Goal: Information Seeking & Learning: Learn about a topic

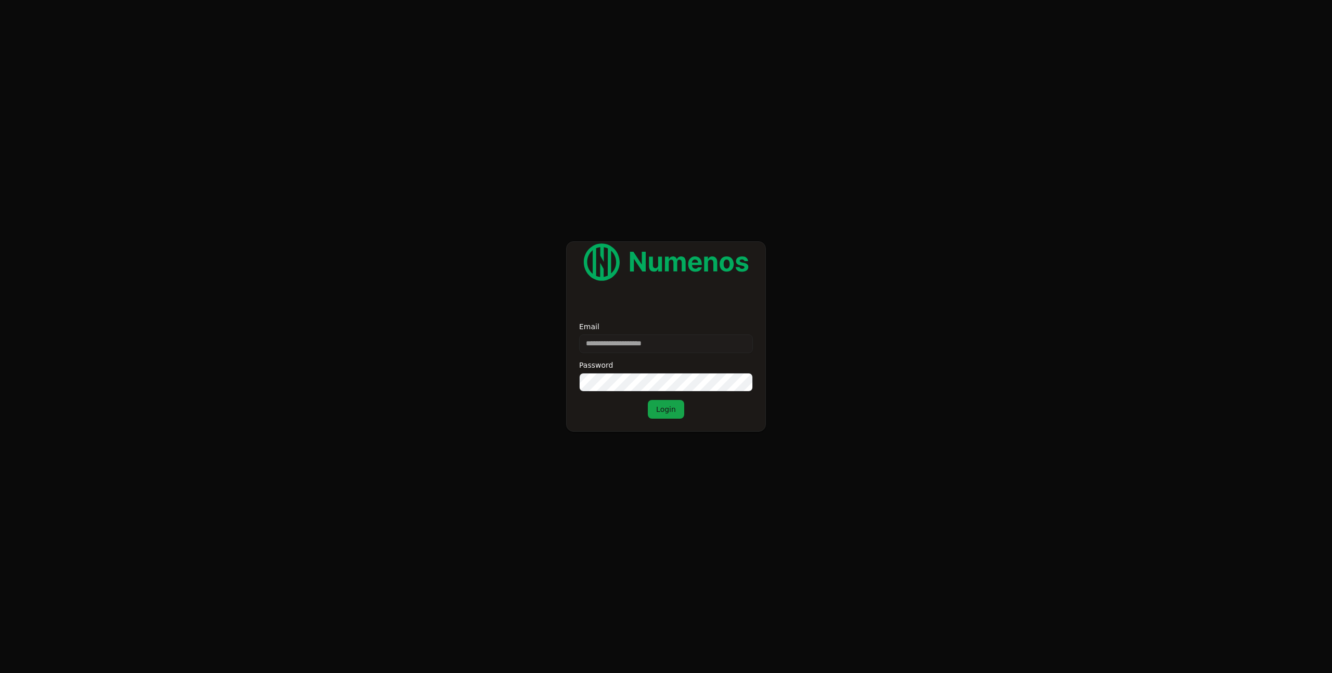
type input "**********"
click at [648, 400] on button "Login" at bounding box center [666, 409] width 36 height 19
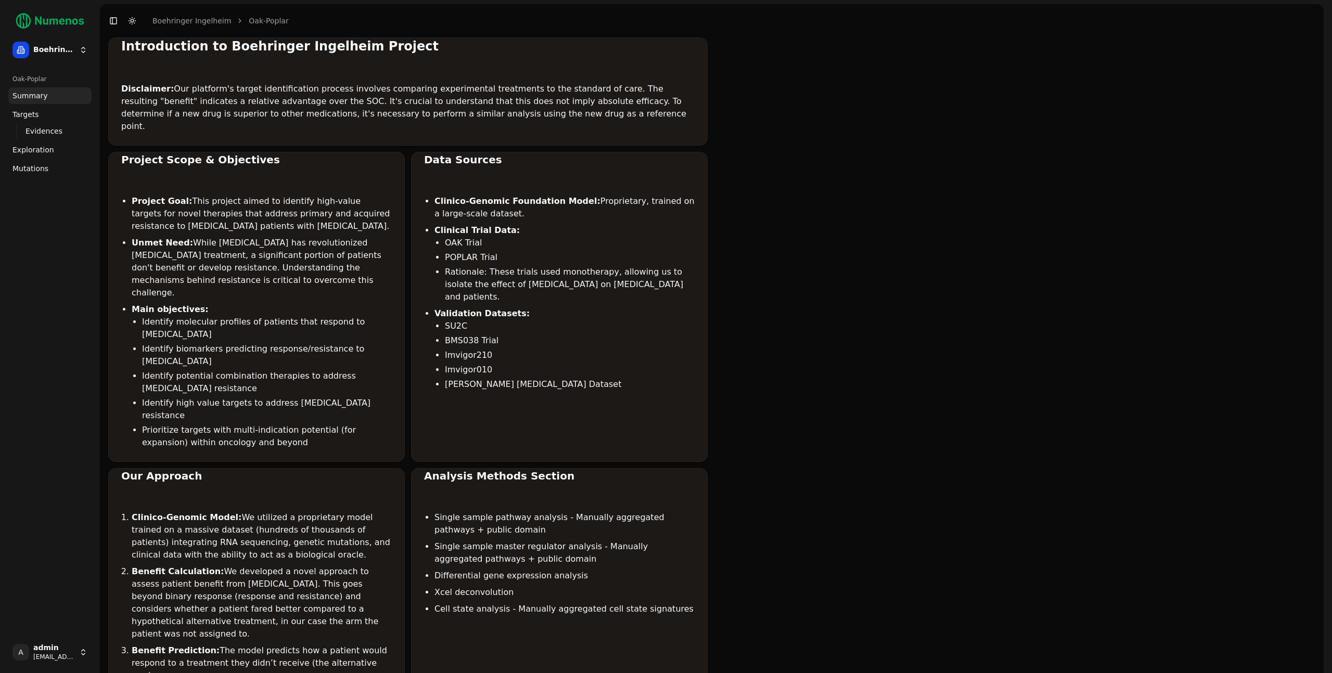
click at [25, 172] on span "Mutations" at bounding box center [30, 168] width 36 height 10
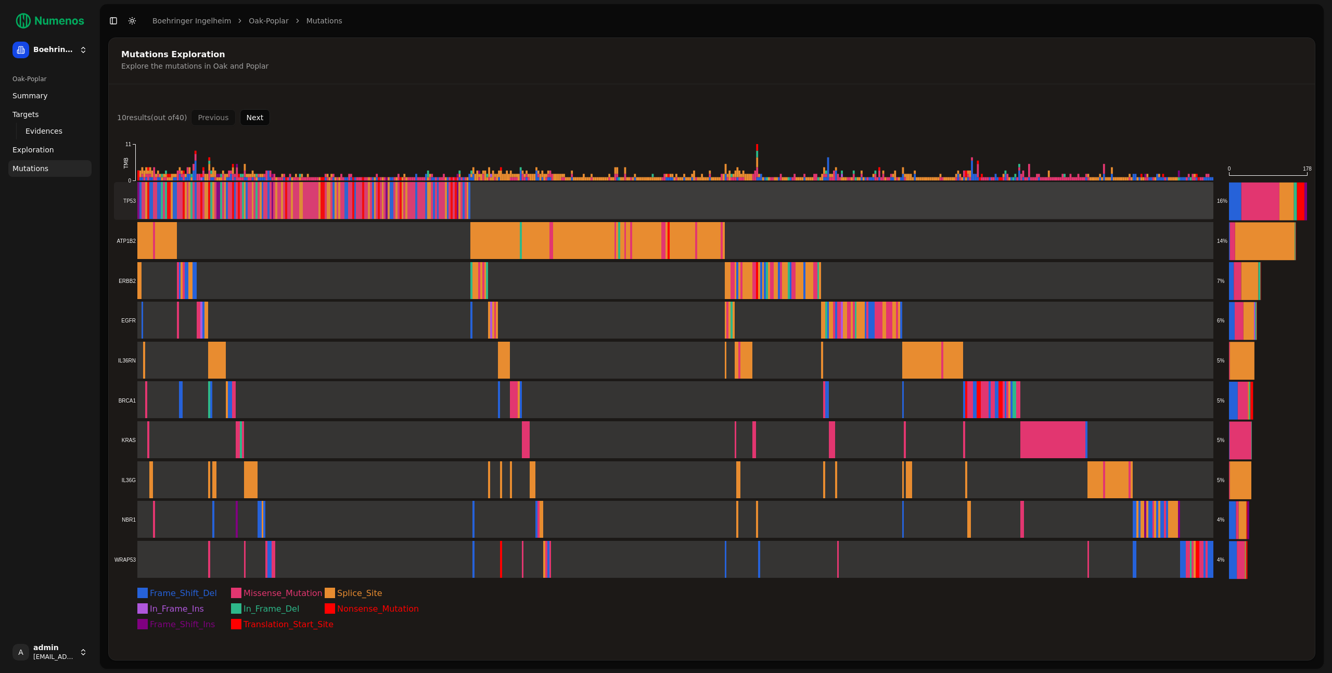
click at [309, 205] on rect at bounding box center [664, 201] width 1100 height 38
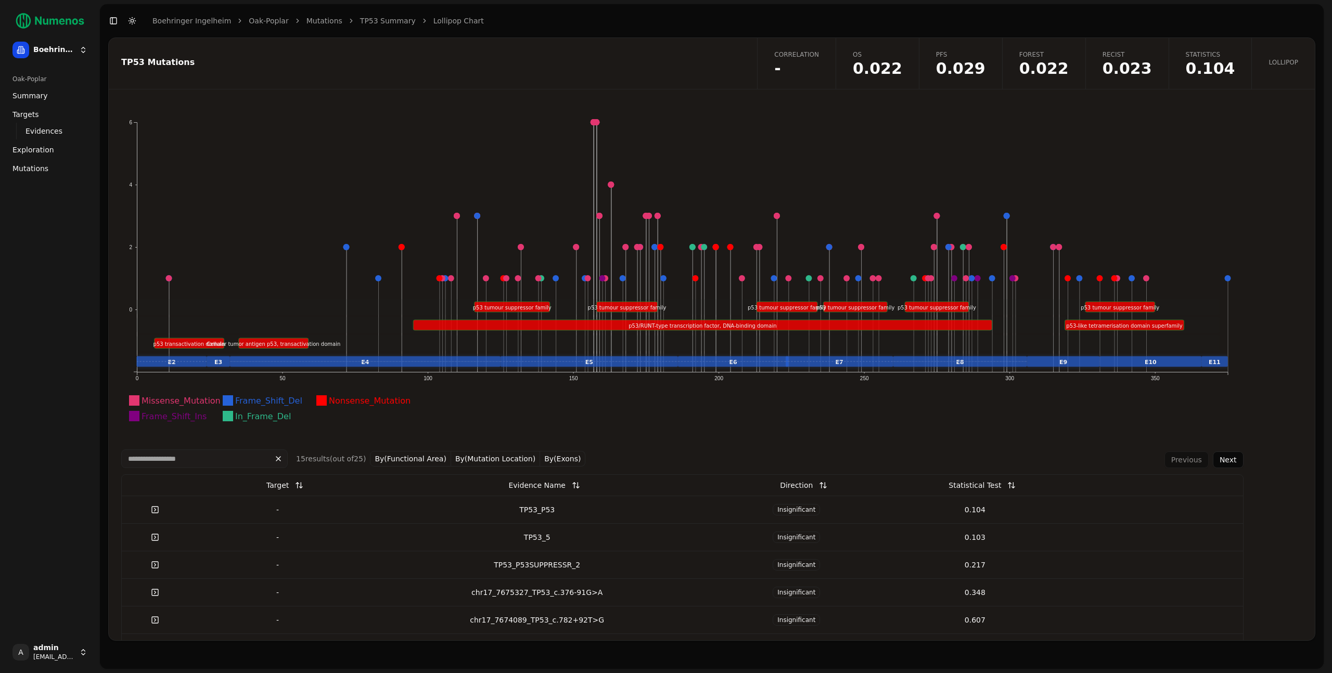
click at [526, 395] on icon "Missense_Mutation Frame_Shift_Del Nonsense_Mutation Frame_Shift_Ins In_Frame_De…" at bounding box center [682, 275] width 1123 height 323
click at [530, 430] on icon "Missense_Mutation Frame_Shift_Del Nonsense_Mutation Frame_Shift_Ins In_Frame_De…" at bounding box center [682, 275] width 1123 height 323
click at [415, 386] on icon "Missense_Mutation Frame_Shift_Del Nonsense_Mutation Frame_Shift_Ins In_Frame_De…" at bounding box center [682, 275] width 1123 height 323
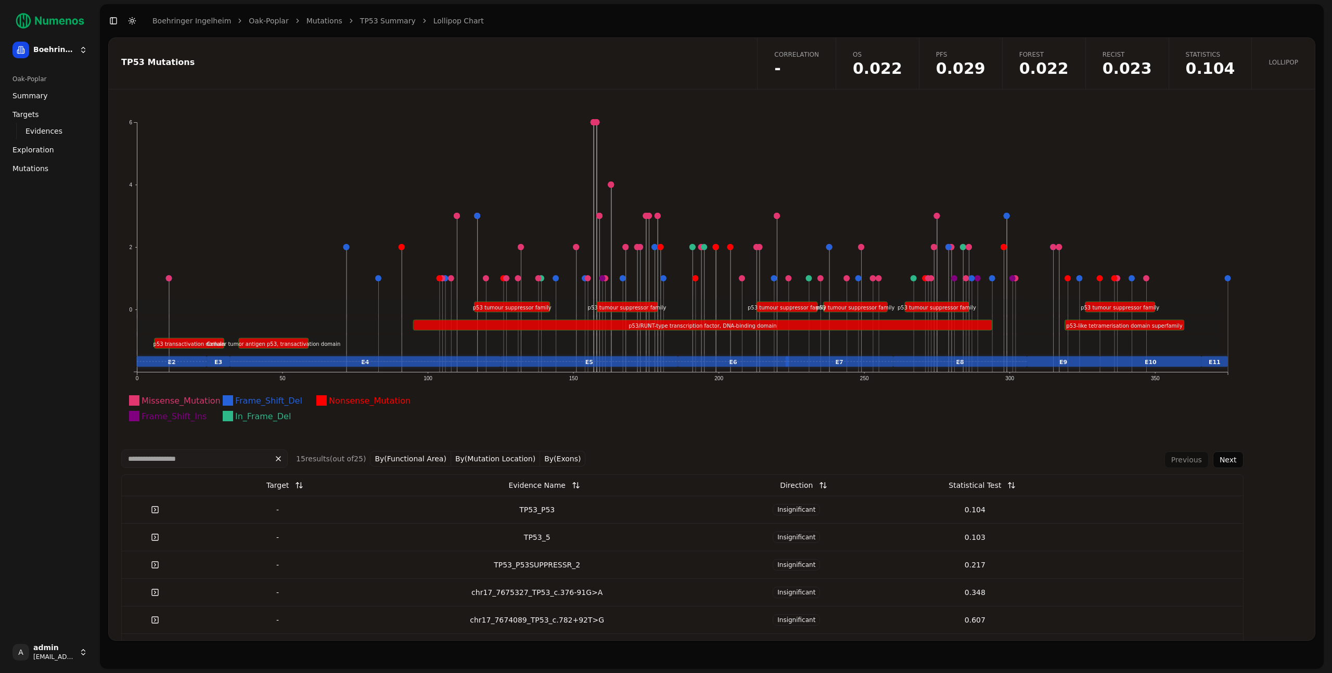
click at [135, 379] on icon "Missense_Mutation Frame_Shift_Del Nonsense_Mutation Frame_Shift_Ins In_Frame_De…" at bounding box center [682, 275] width 1123 height 323
click at [138, 380] on text "0" at bounding box center [137, 379] width 3 height 6
click at [190, 385] on icon "Missense_Mutation Frame_Shift_Del Nonsense_Mutation Frame_Shift_Ins In_Frame_De…" at bounding box center [682, 275] width 1123 height 323
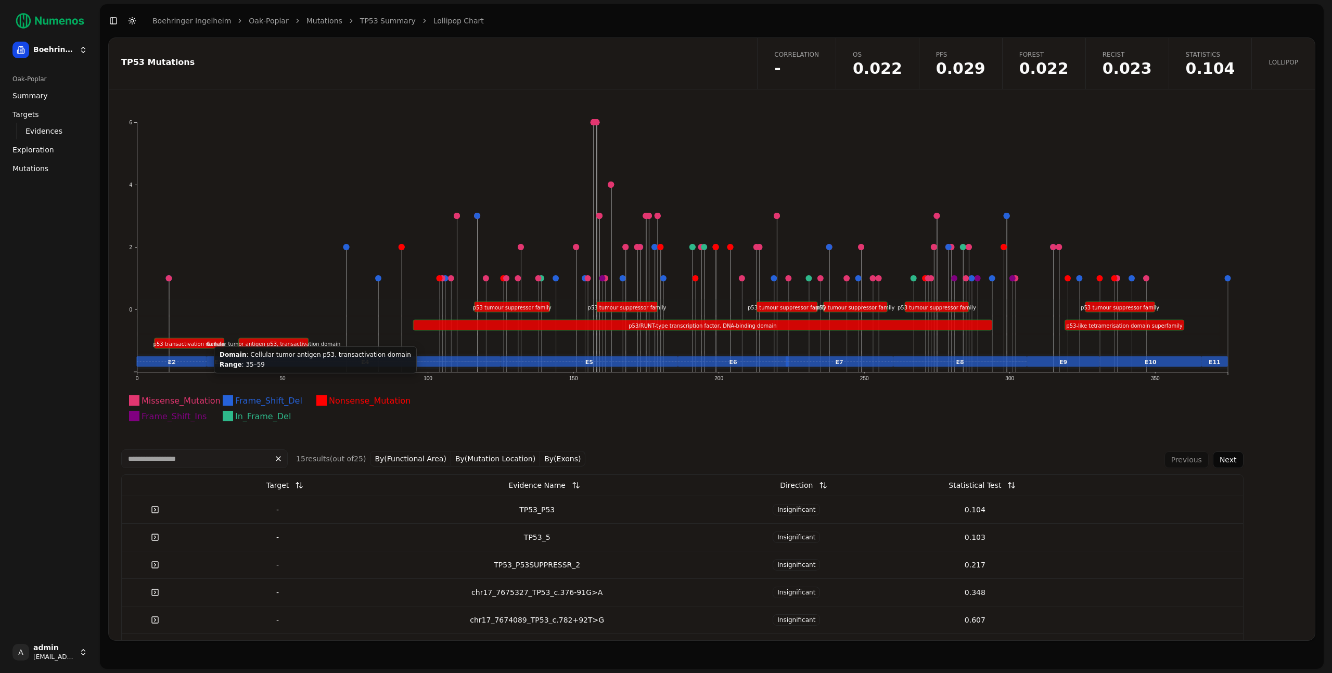
click at [250, 285] on icon "Missense_Mutation Frame_Shift_Del Nonsense_Mutation Frame_Shift_Ins In_Frame_De…" at bounding box center [682, 275] width 1123 height 323
click at [257, 282] on icon "Missense_Mutation Frame_Shift_Del Nonsense_Mutation Frame_Shift_Ins In_Frame_De…" at bounding box center [682, 275] width 1123 height 323
click at [141, 375] on icon "Missense_Mutation Frame_Shift_Del Nonsense_Mutation Frame_Shift_Ins In_Frame_De…" at bounding box center [682, 275] width 1123 height 323
click at [1155, 380] on text "350" at bounding box center [1155, 379] width 9 height 6
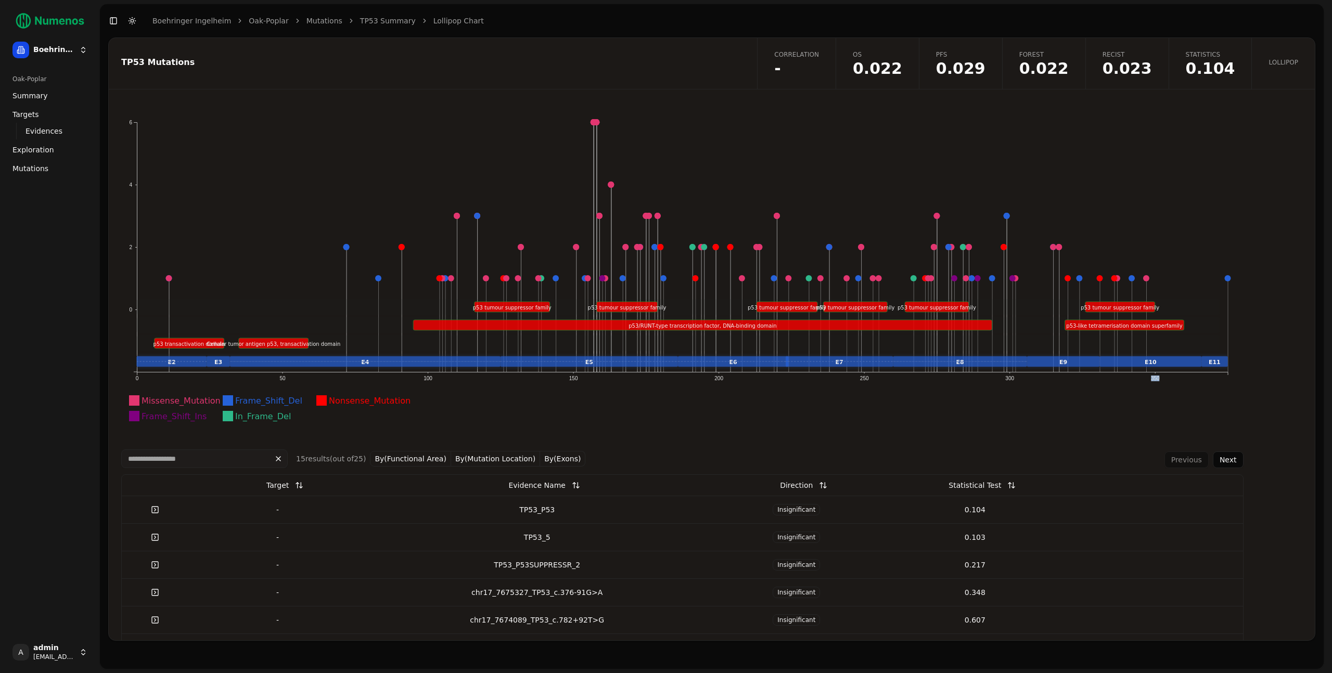
click at [1155, 380] on text "350" at bounding box center [1155, 379] width 9 height 6
click at [365, 374] on icon "Missense_Mutation Frame_Shift_Del Nonsense_Mutation Frame_Shift_Ins In_Frame_De…" at bounding box center [682, 275] width 1123 height 323
click at [380, 259] on icon "Missense_Mutation Frame_Shift_Del Nonsense_Mutation Frame_Shift_Ins In_Frame_De…" at bounding box center [682, 275] width 1123 height 323
click at [352, 424] on icon "Missense_Mutation Frame_Shift_Del Nonsense_Mutation Frame_Shift_Ins In_Frame_De…" at bounding box center [682, 275] width 1123 height 323
click at [301, 239] on icon "Missense_Mutation Frame_Shift_Del Nonsense_Mutation Frame_Shift_Ins In_Frame_De…" at bounding box center [682, 275] width 1123 height 323
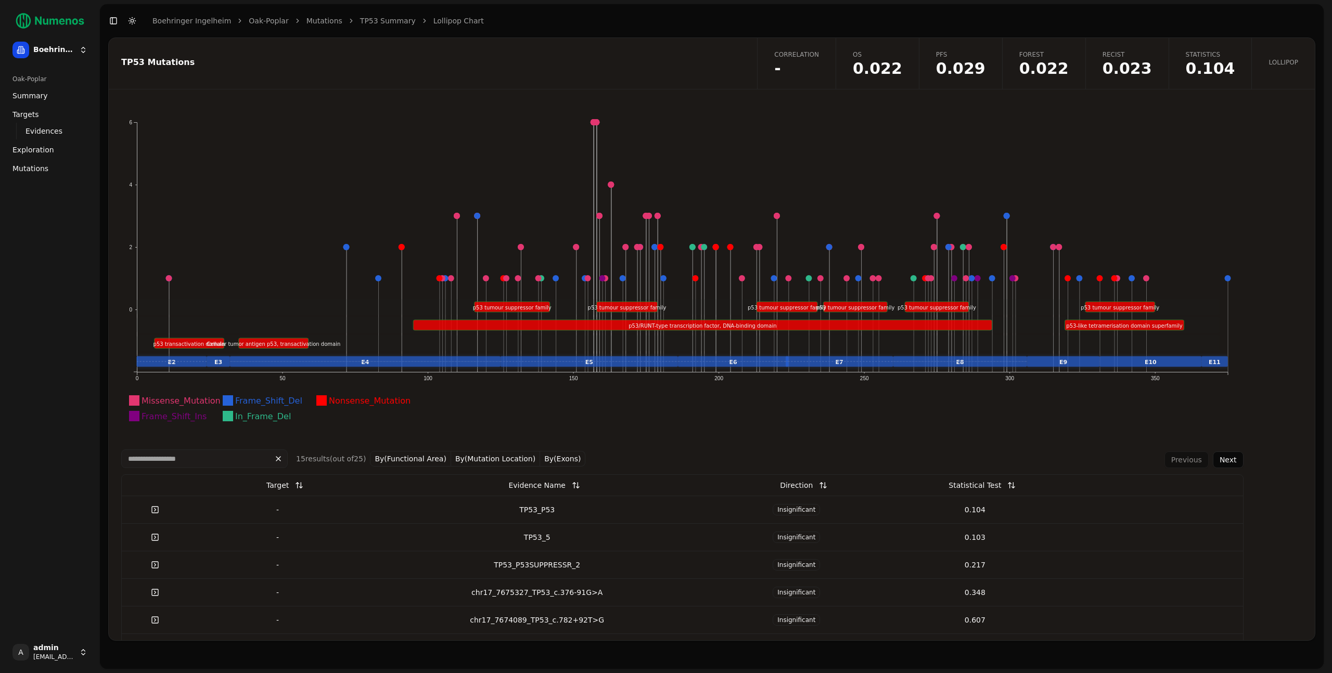
click at [302, 240] on icon "Missense_Mutation Frame_Shift_Del Nonsense_Mutation Frame_Shift_Ins In_Frame_De…" at bounding box center [682, 275] width 1123 height 323
